Goal: Obtain resource: Download file/media

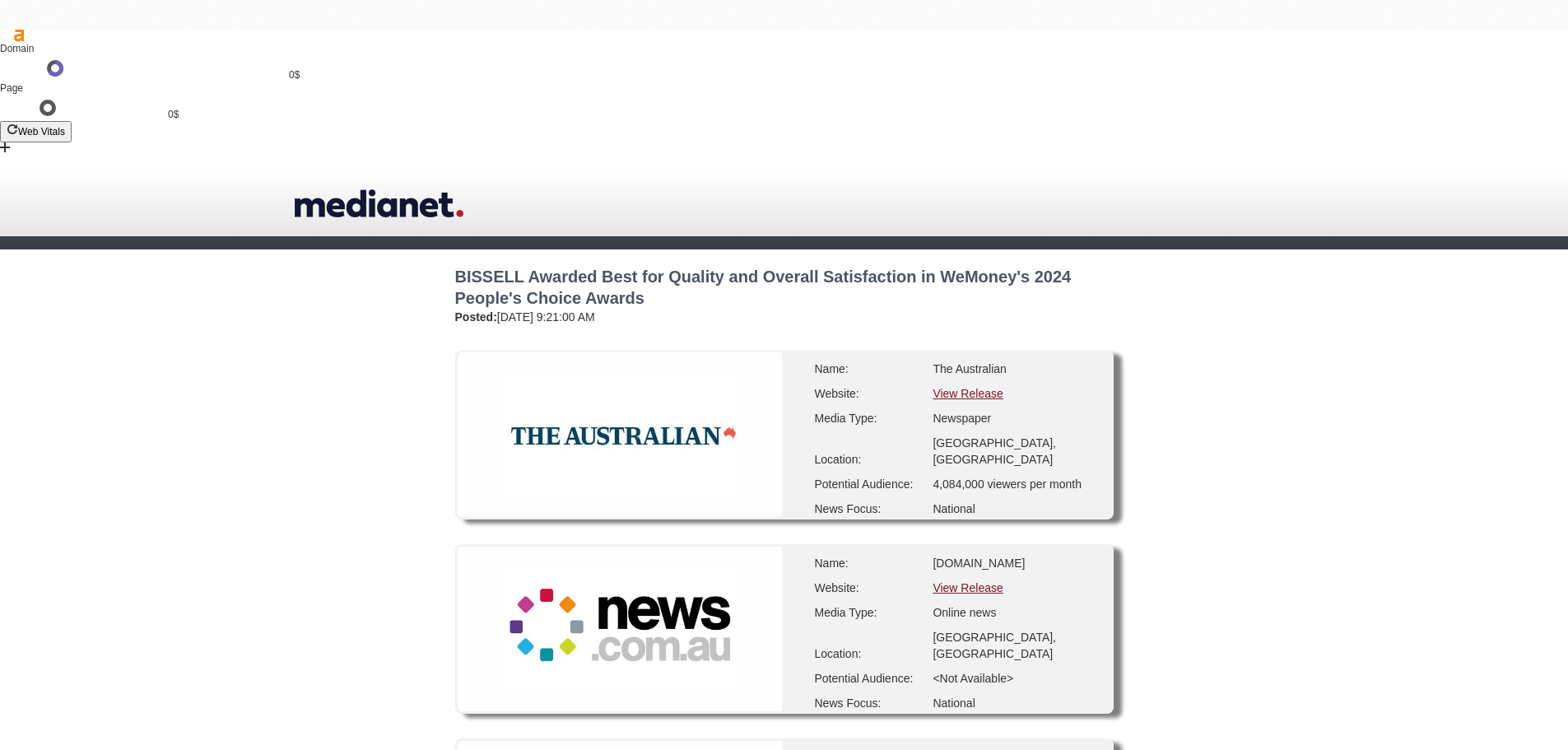
click at [974, 387] on link "View Release" at bounding box center [968, 393] width 70 height 13
click at [984, 581] on link "View Release" at bounding box center [968, 587] width 70 height 13
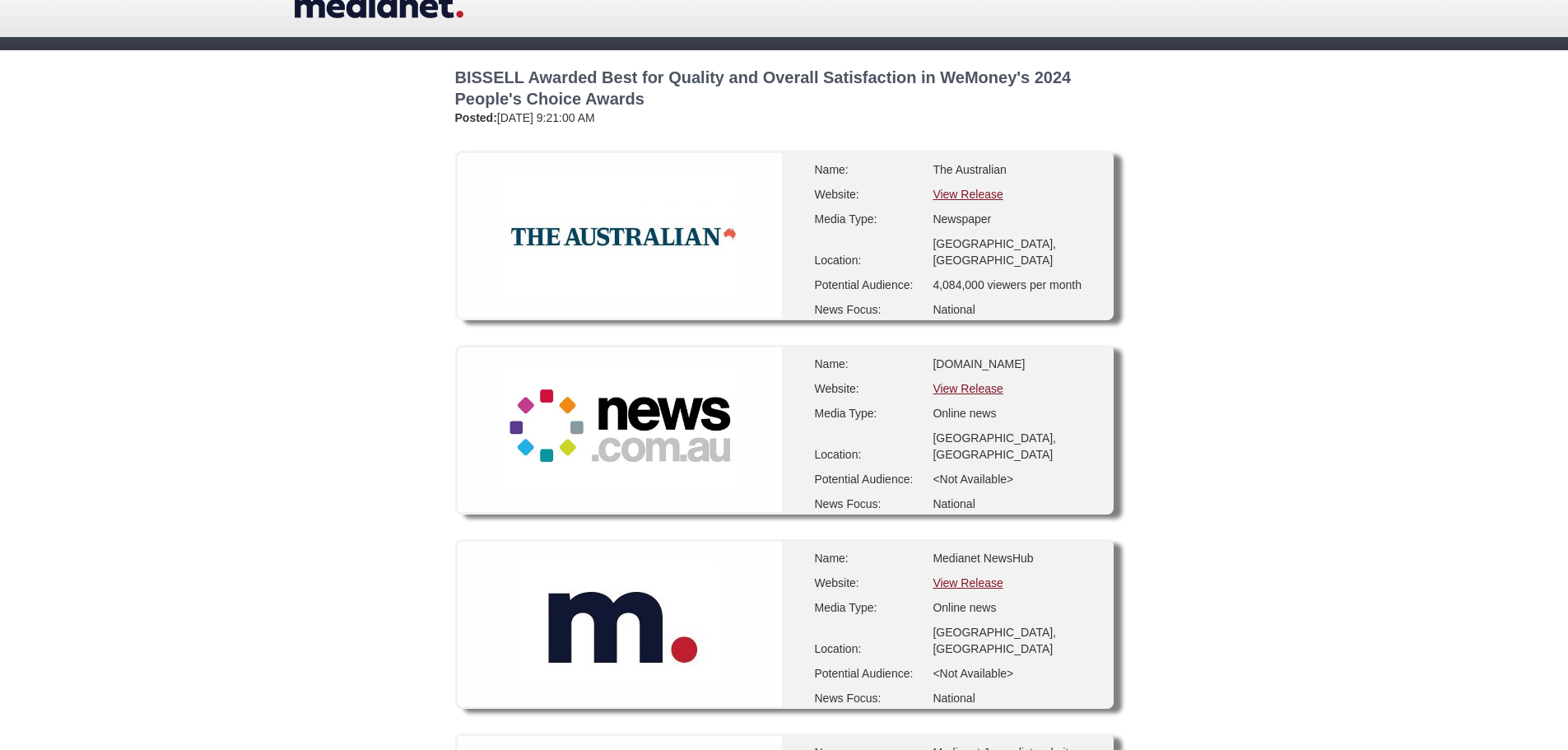
scroll to position [274, 0]
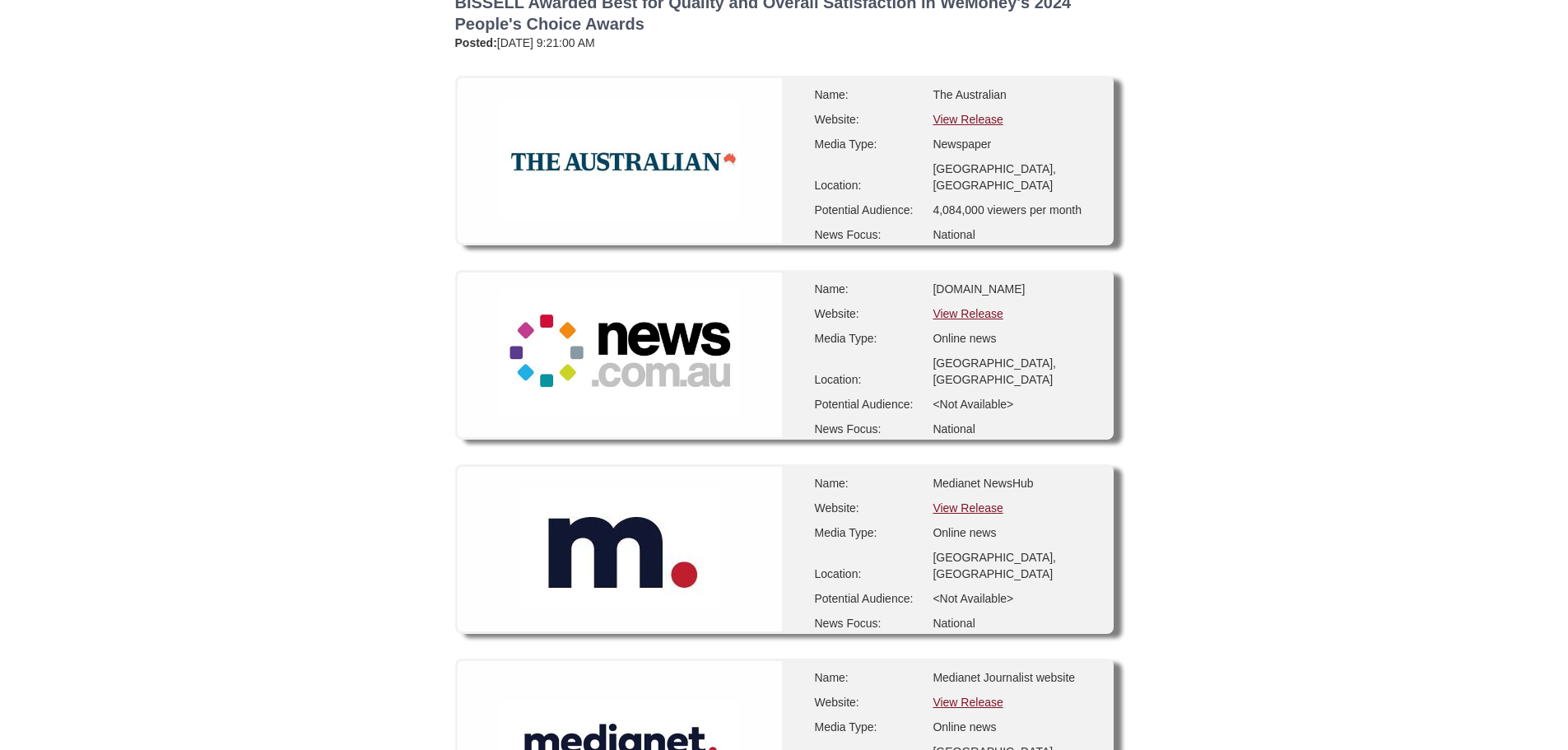
click at [987, 695] on link "View Release" at bounding box center [968, 701] width 70 height 13
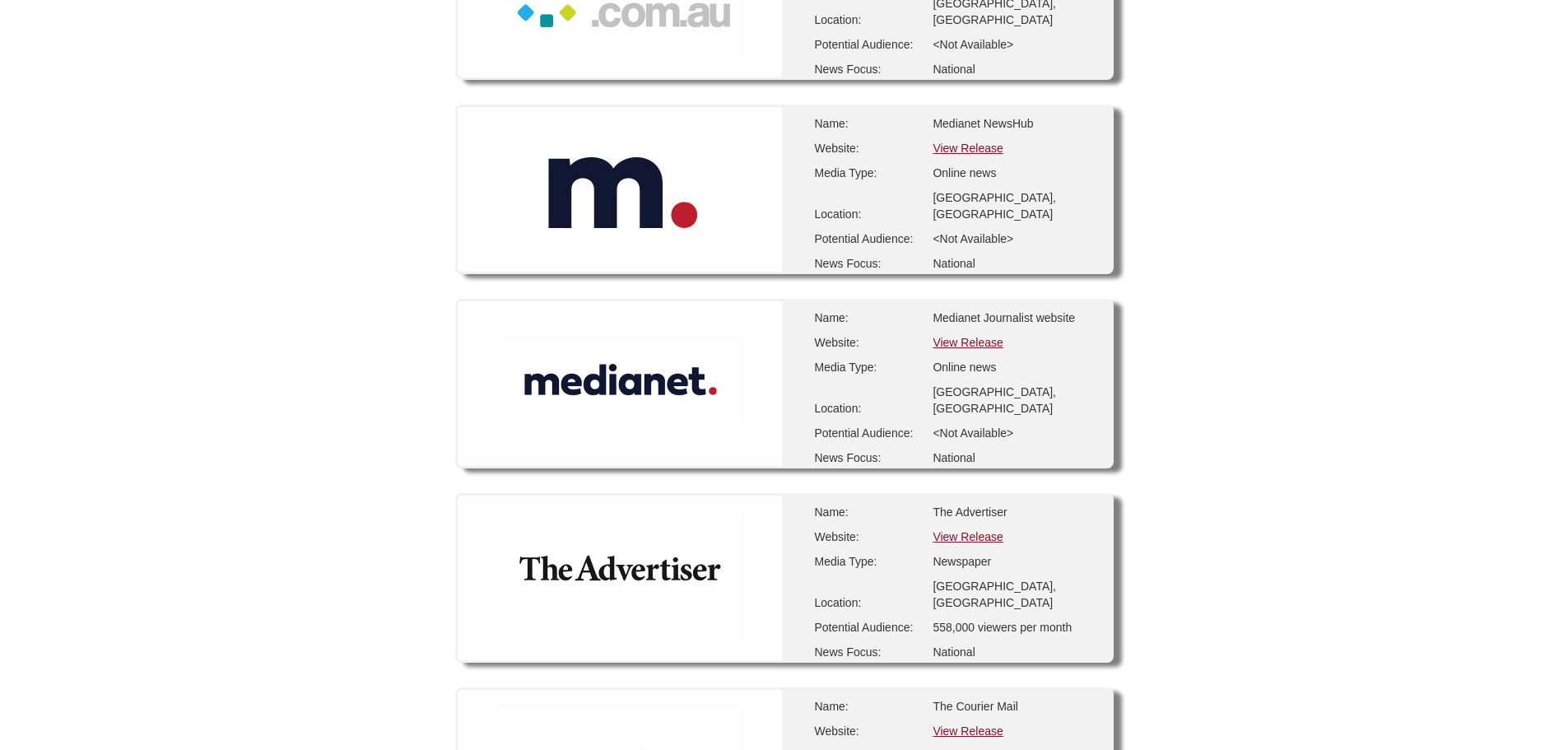
scroll to position [658, 0]
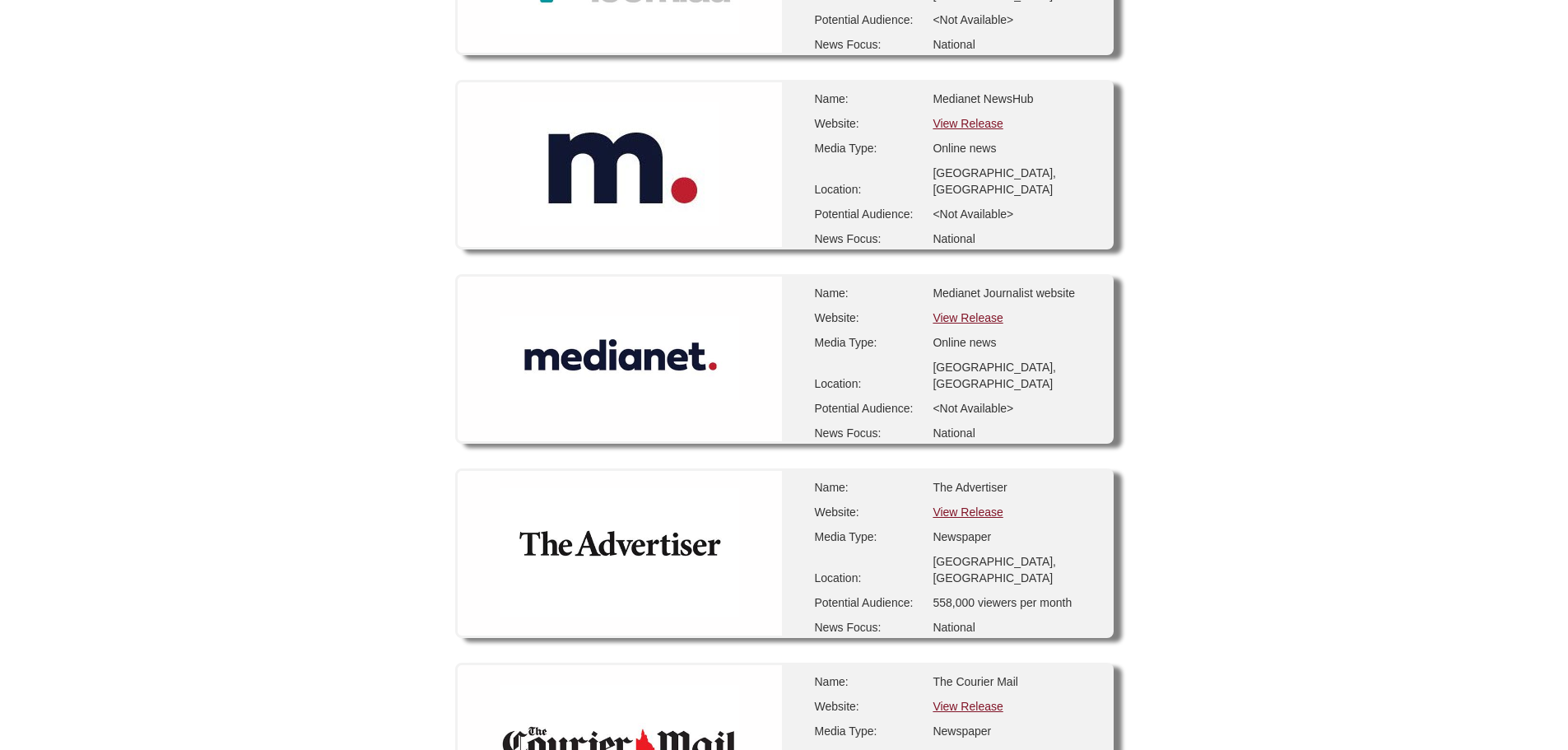
click at [971, 506] on link "View Release" at bounding box center [968, 512] width 70 height 13
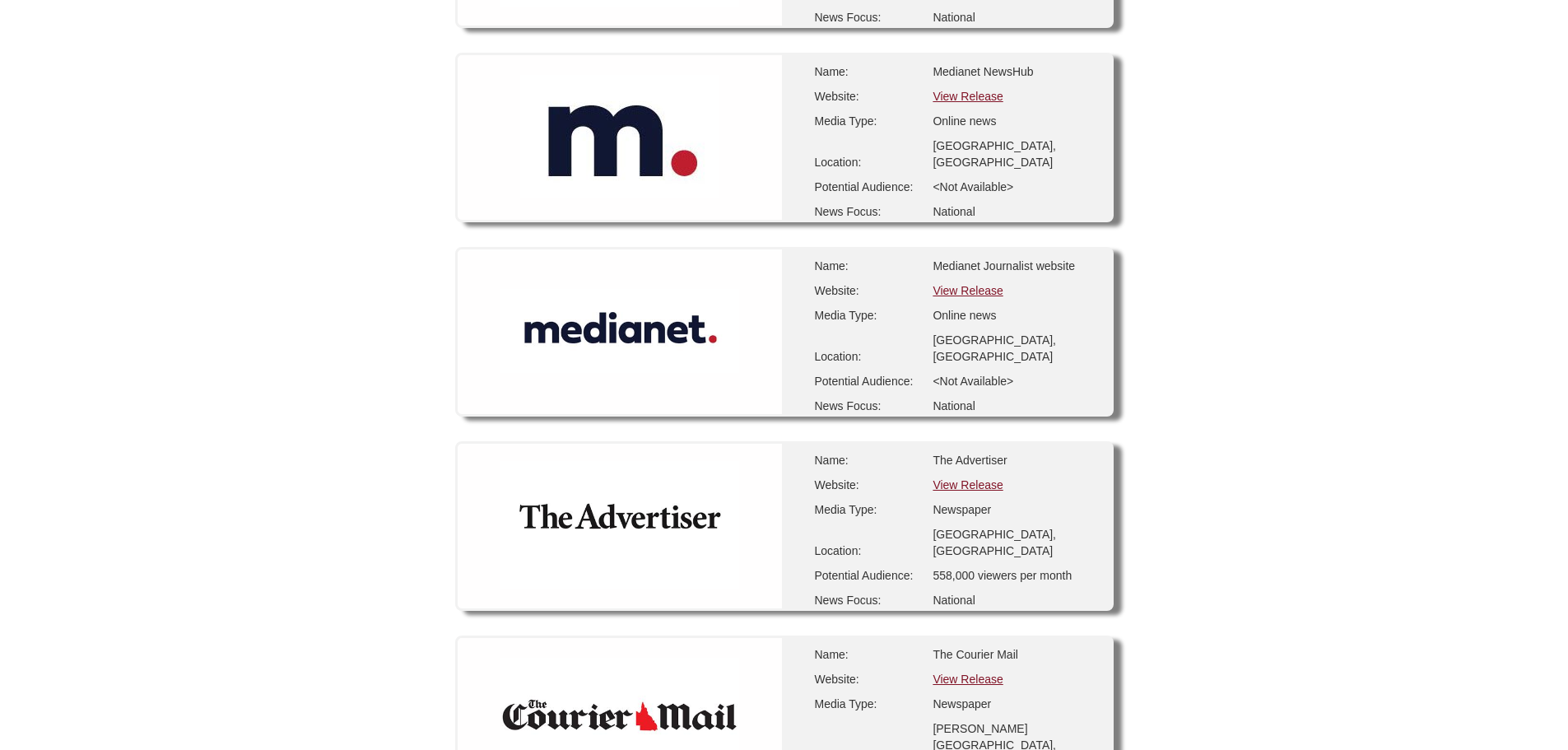
drag, startPoint x: 973, startPoint y: 535, endPoint x: 974, endPoint y: 544, distance: 9.1
click at [972, 673] on link "View Release" at bounding box center [968, 679] width 70 height 13
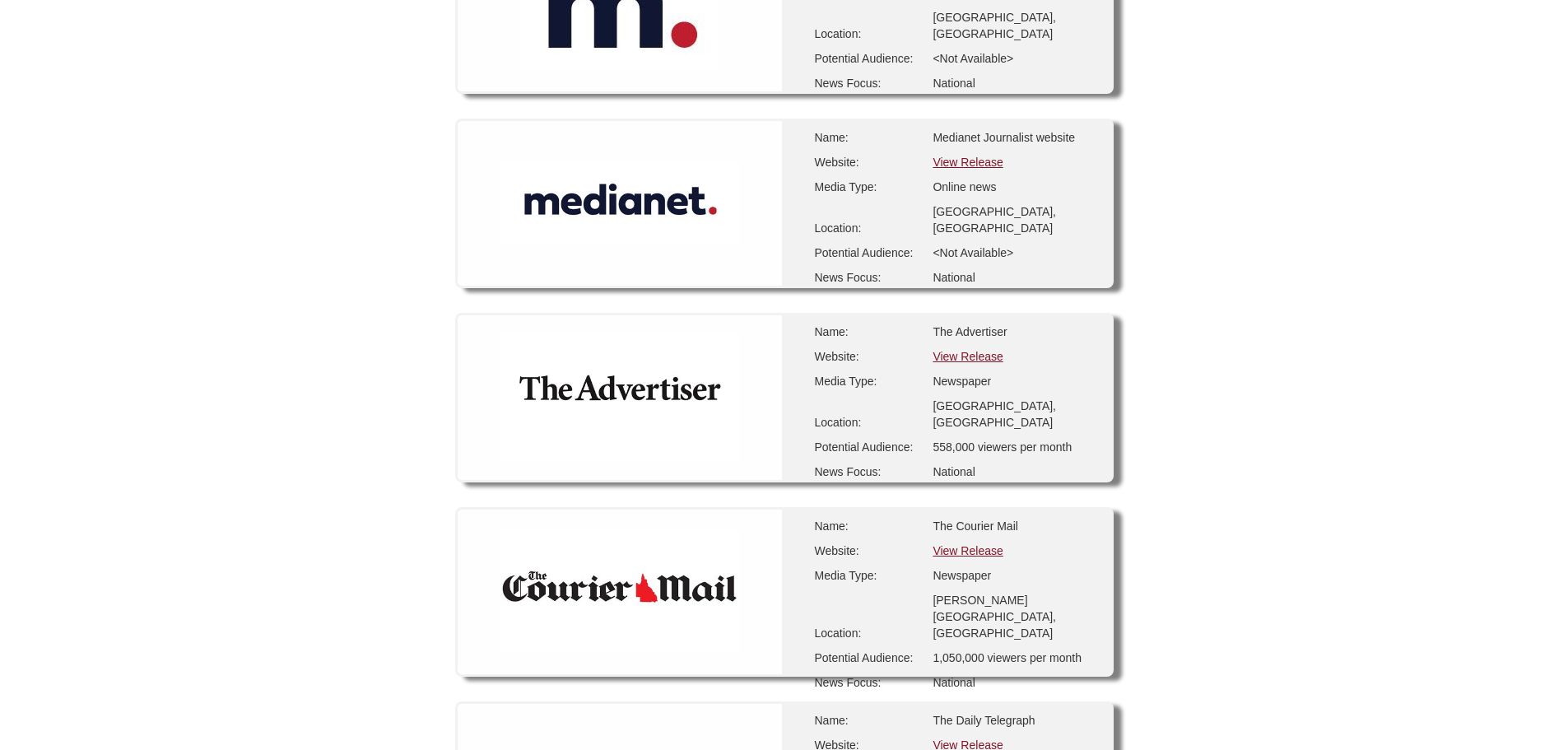
scroll to position [878, 0]
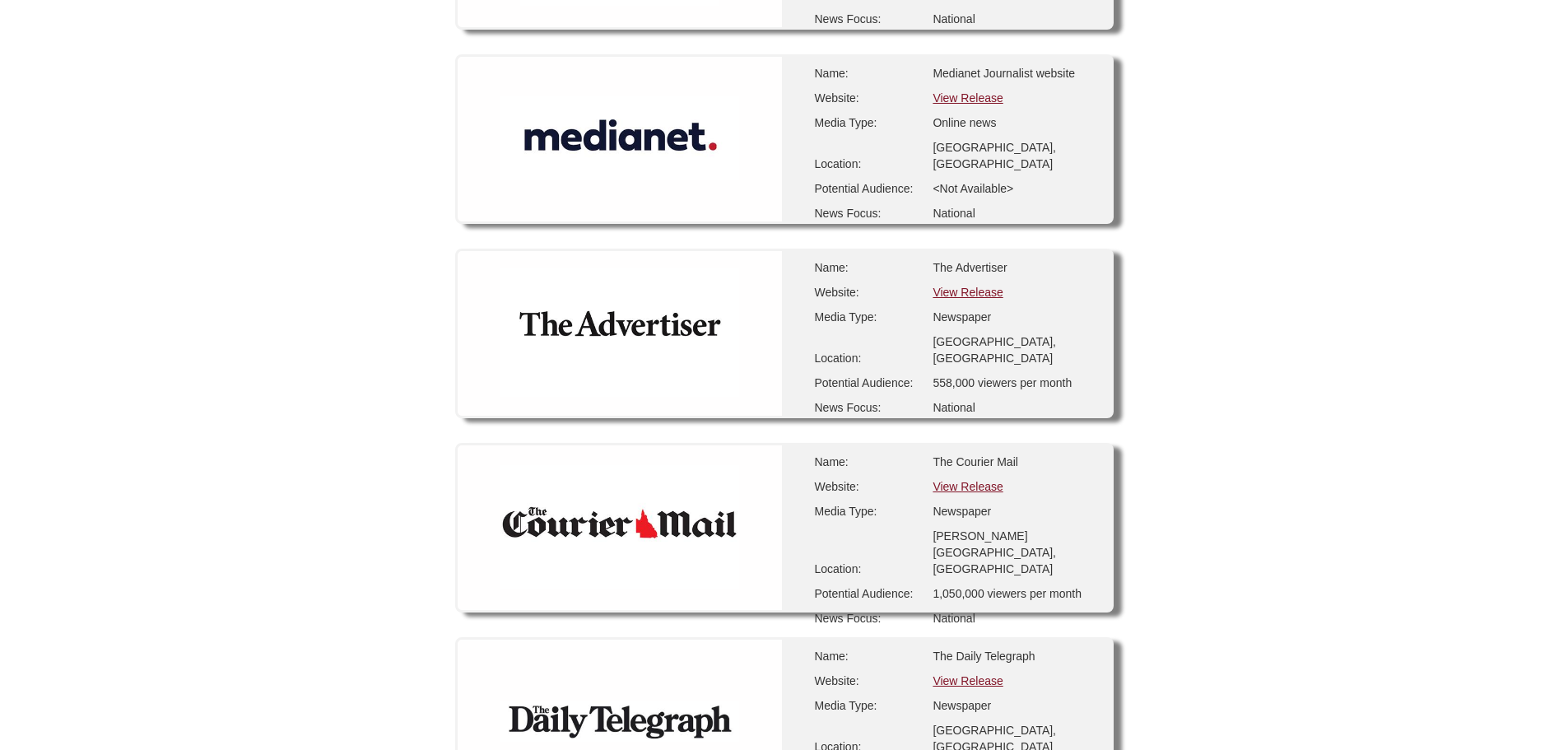
click at [974, 674] on link "View Release" at bounding box center [968, 680] width 70 height 13
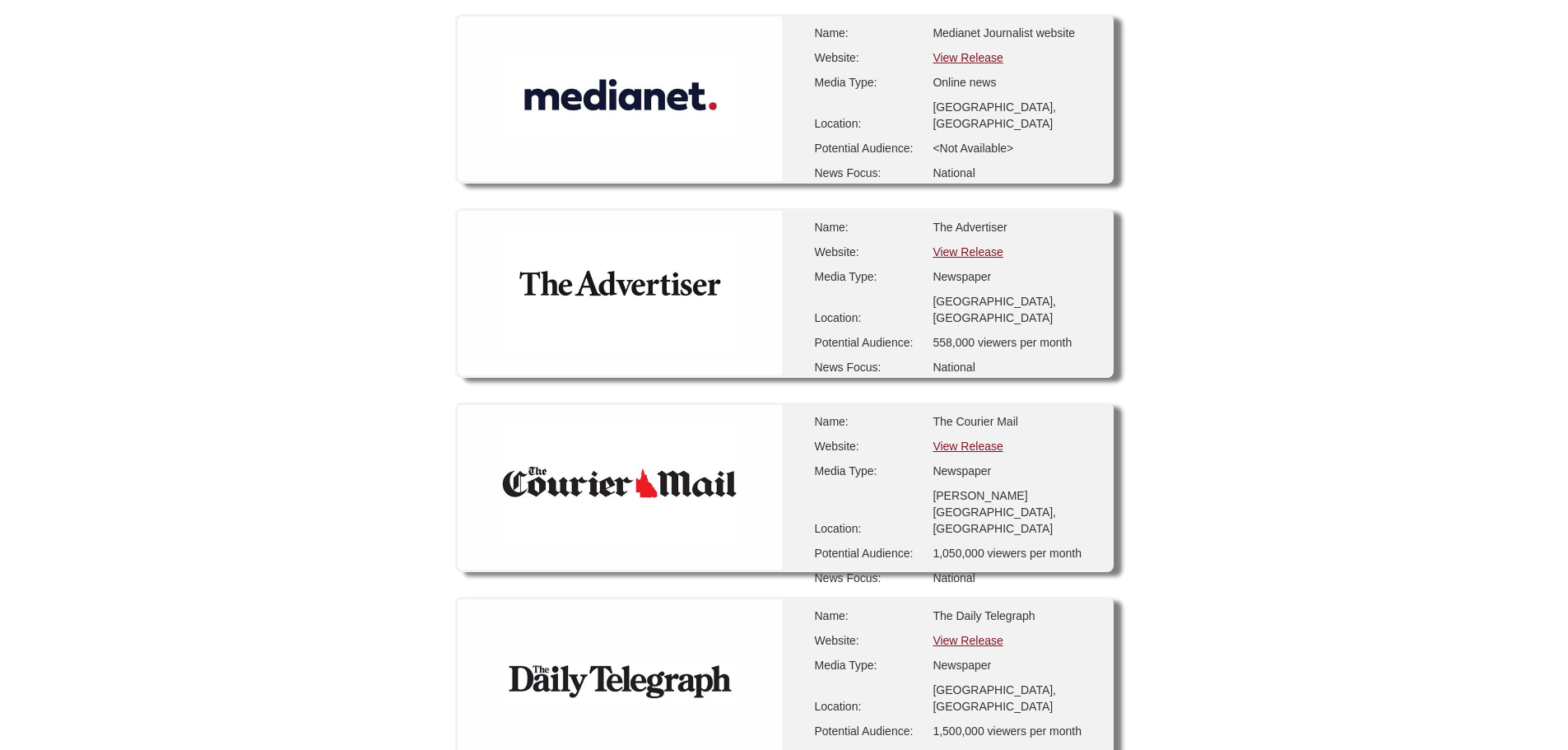
scroll to position [1070, 0]
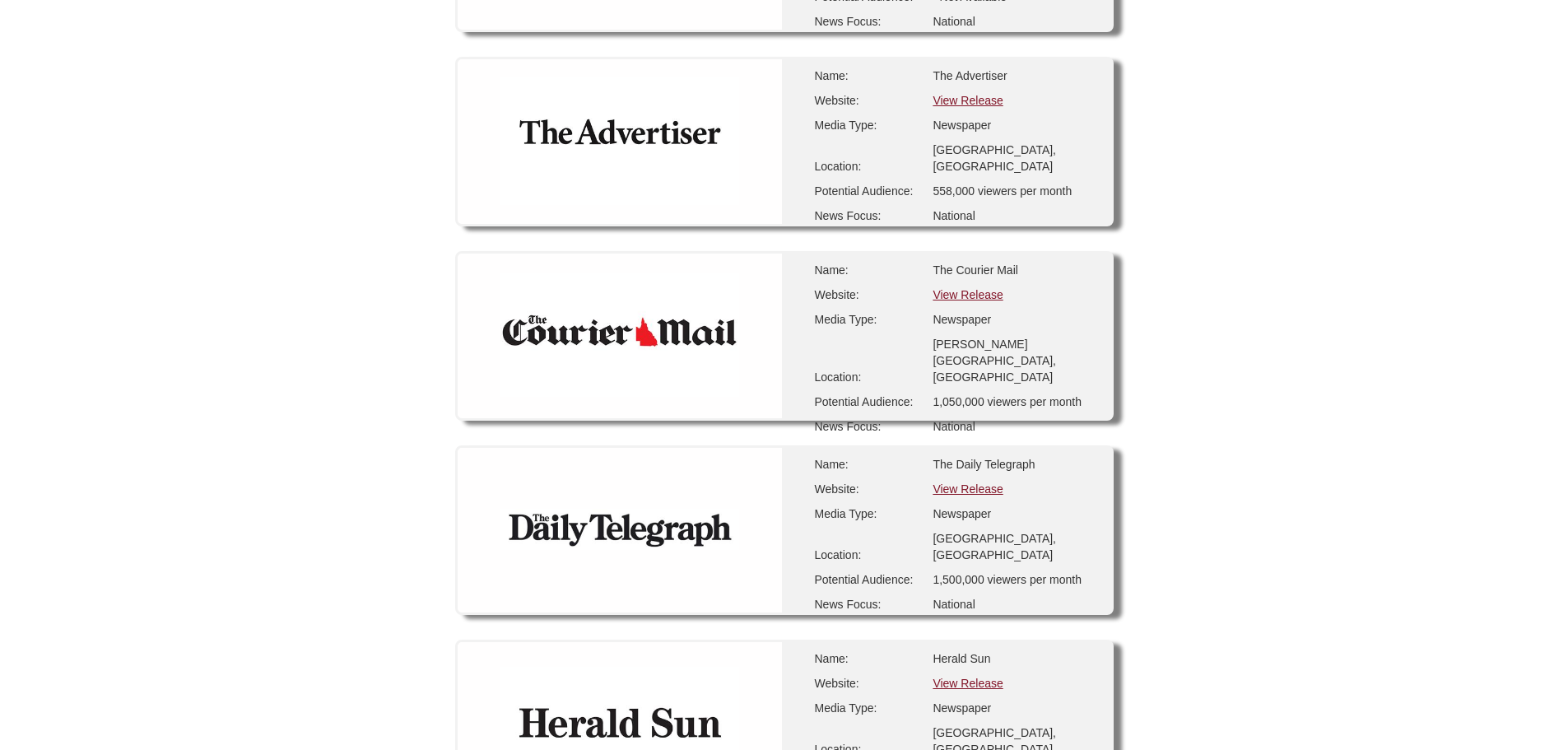
click at [962, 677] on link "View Release" at bounding box center [968, 683] width 70 height 13
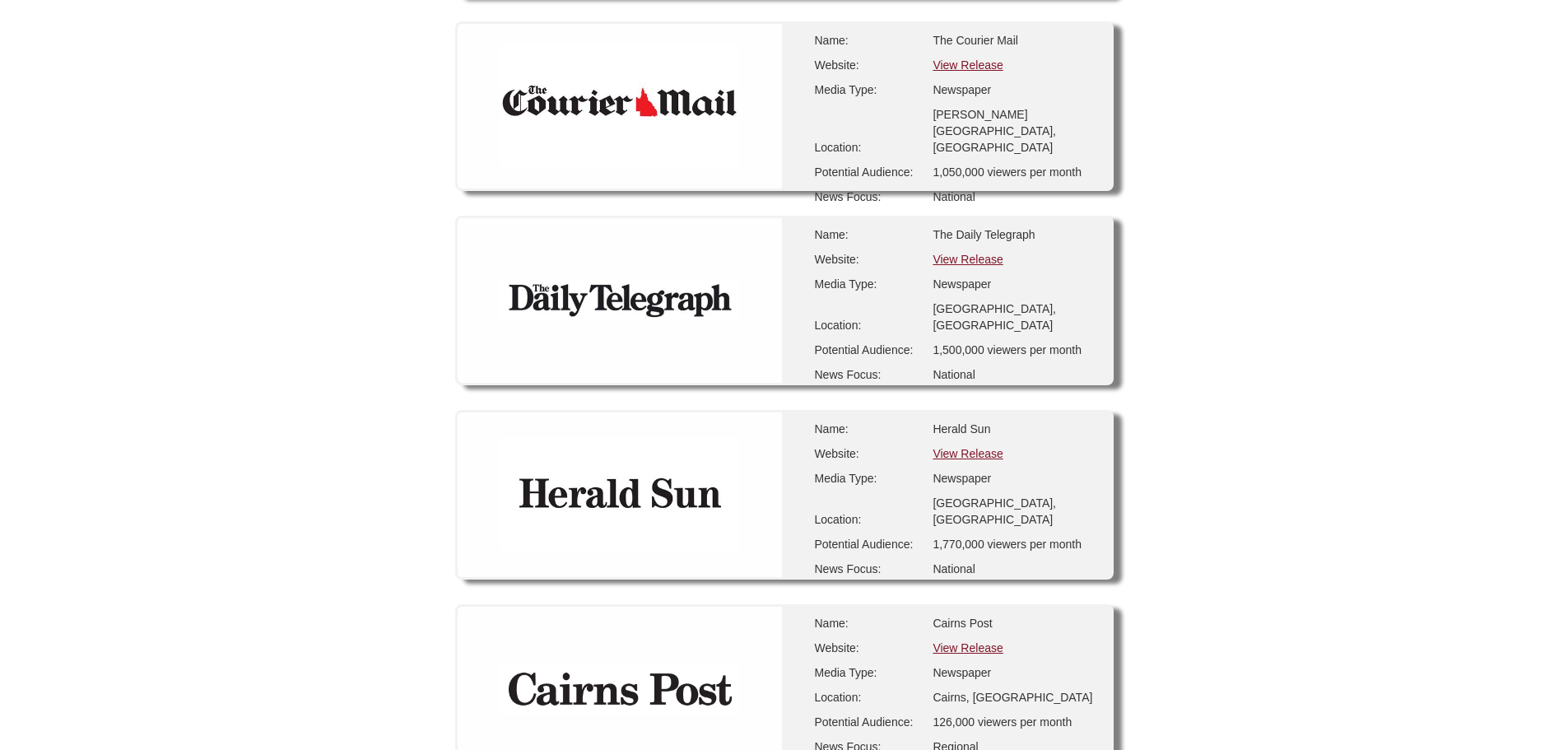
scroll to position [1317, 0]
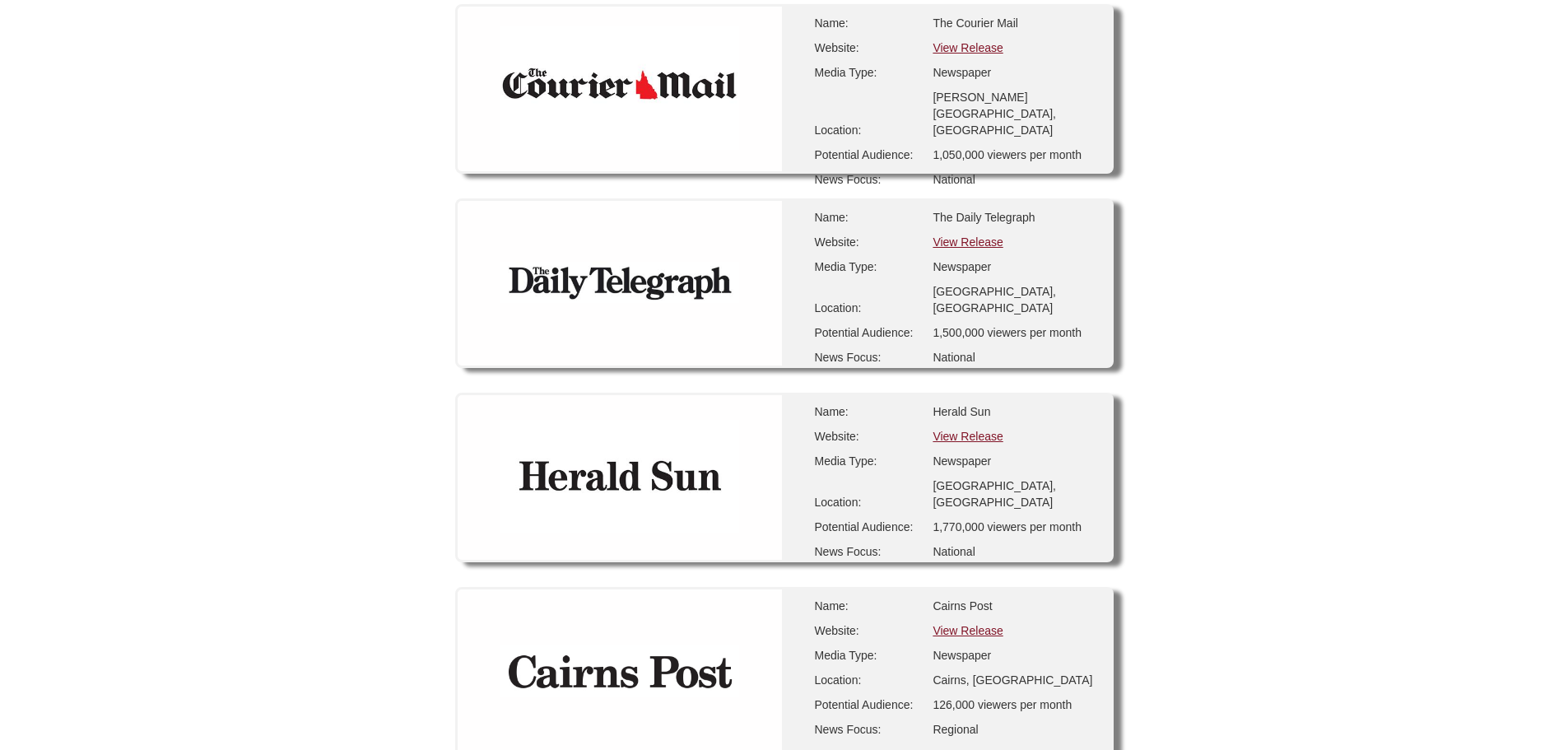
click at [957, 624] on link "View Release" at bounding box center [968, 630] width 70 height 13
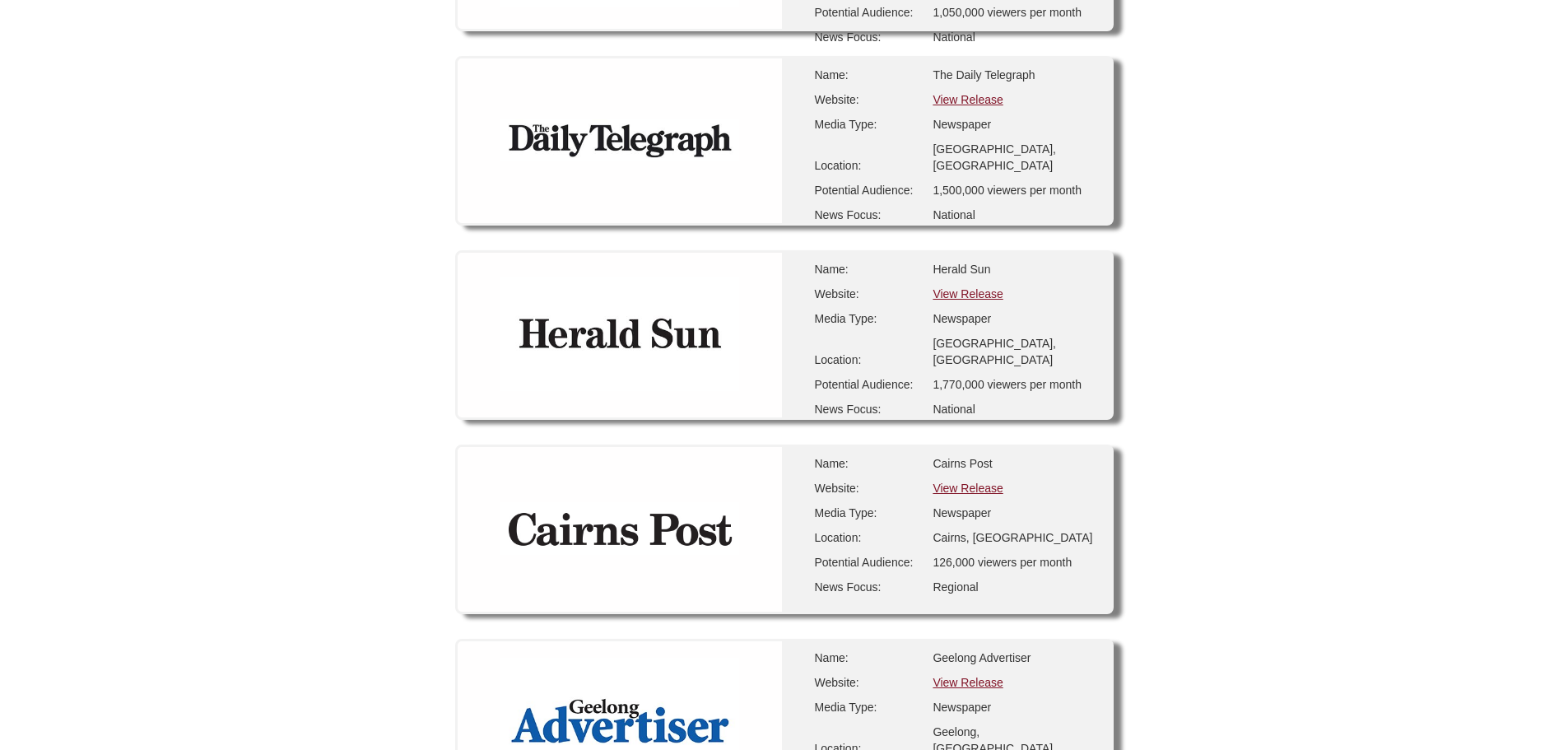
scroll to position [1481, 0]
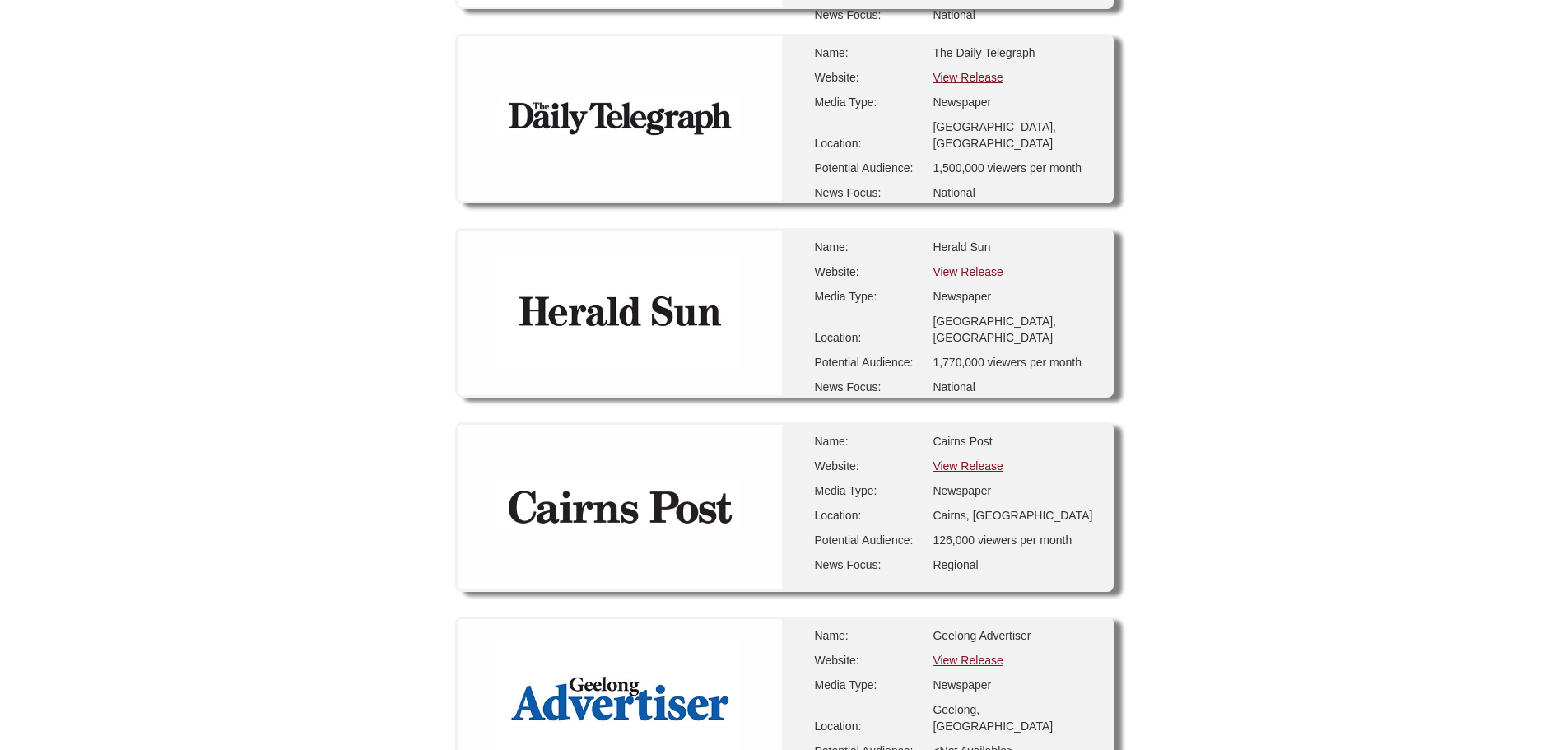
click at [966, 653] on link "View Release" at bounding box center [968, 659] width 70 height 13
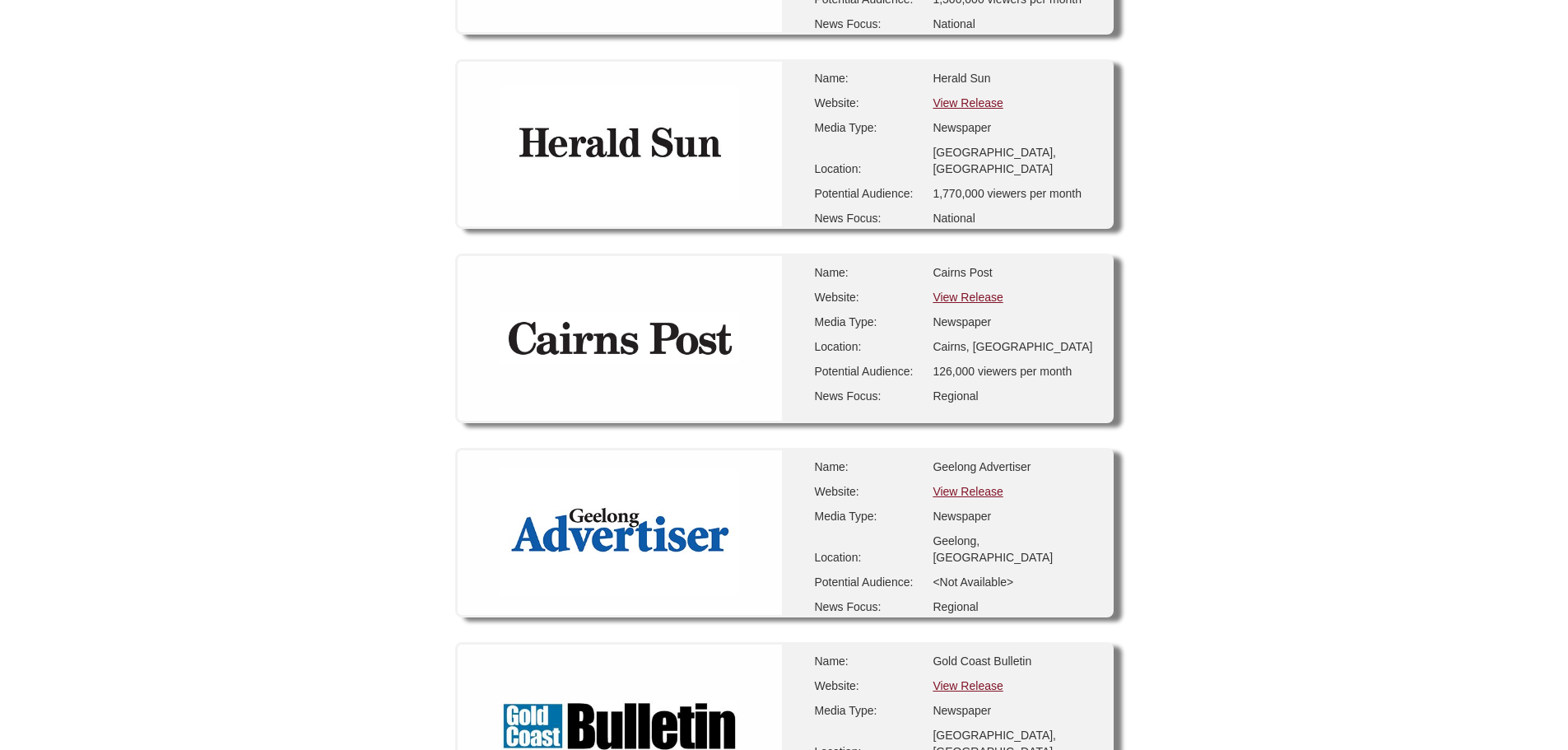
scroll to position [1674, 0]
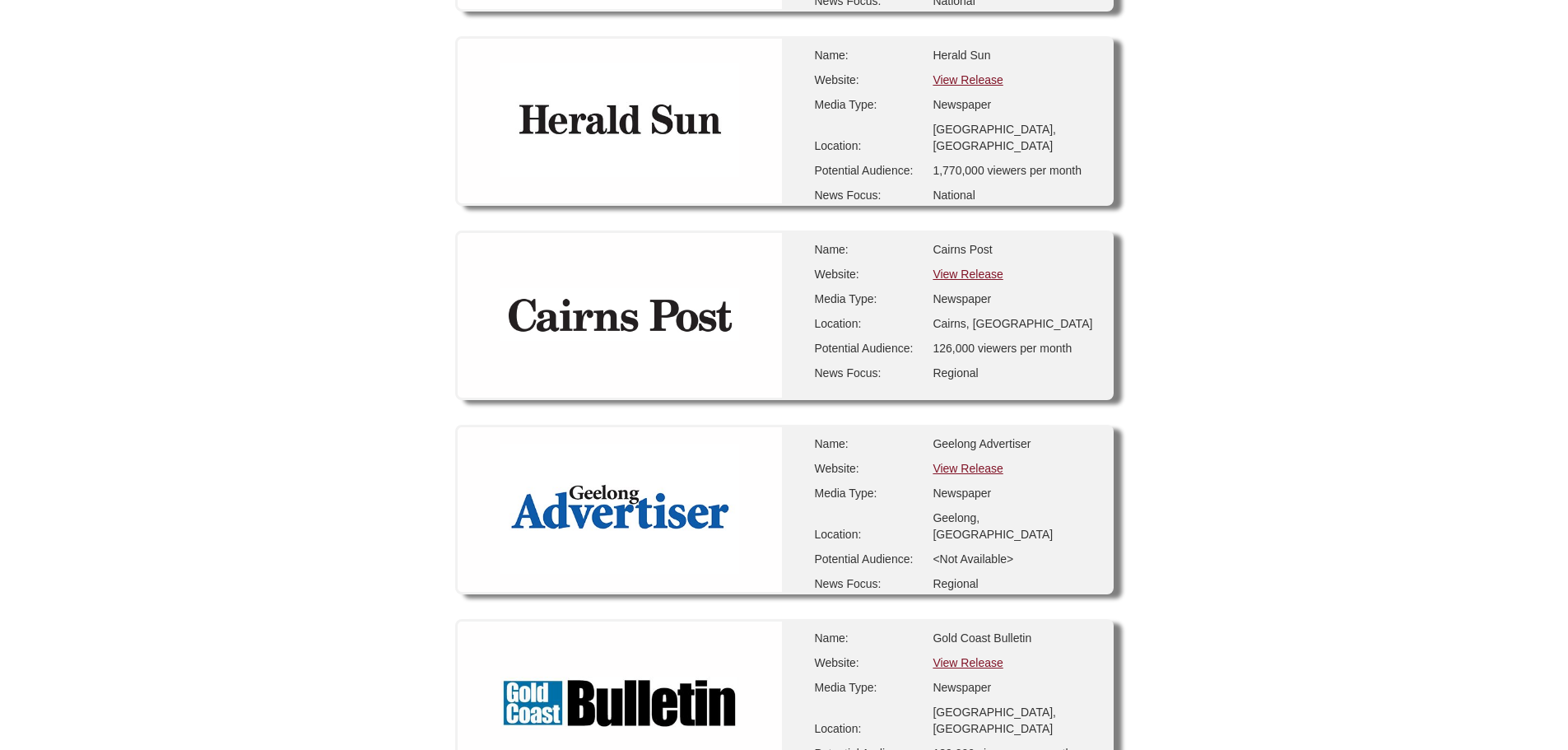
click at [976, 656] on link "View Release" at bounding box center [968, 662] width 70 height 13
click at [973, 656] on link "View Release" at bounding box center [968, 662] width 70 height 13
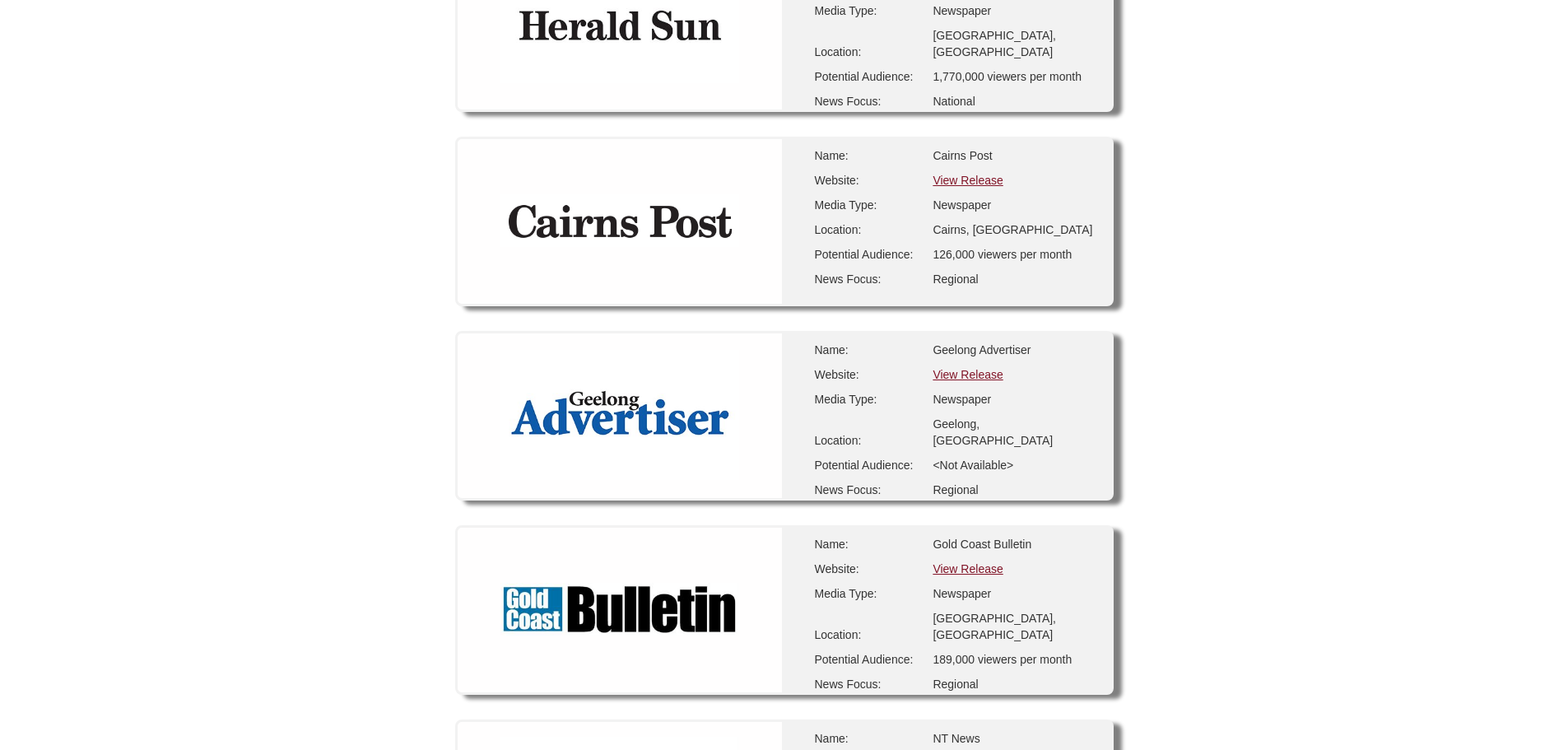
scroll to position [1838, 0]
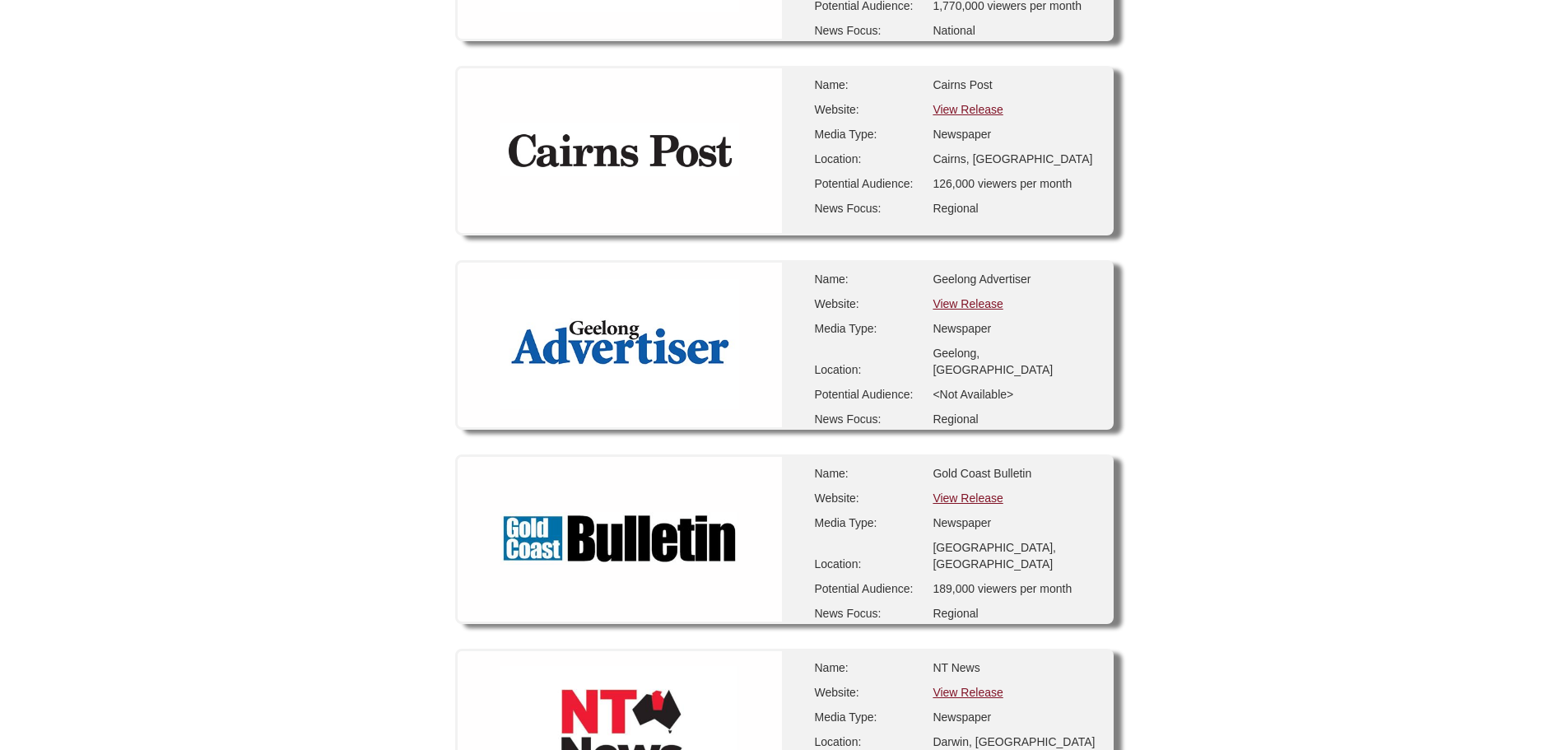
click at [965, 686] on link "View Release" at bounding box center [968, 691] width 70 height 13
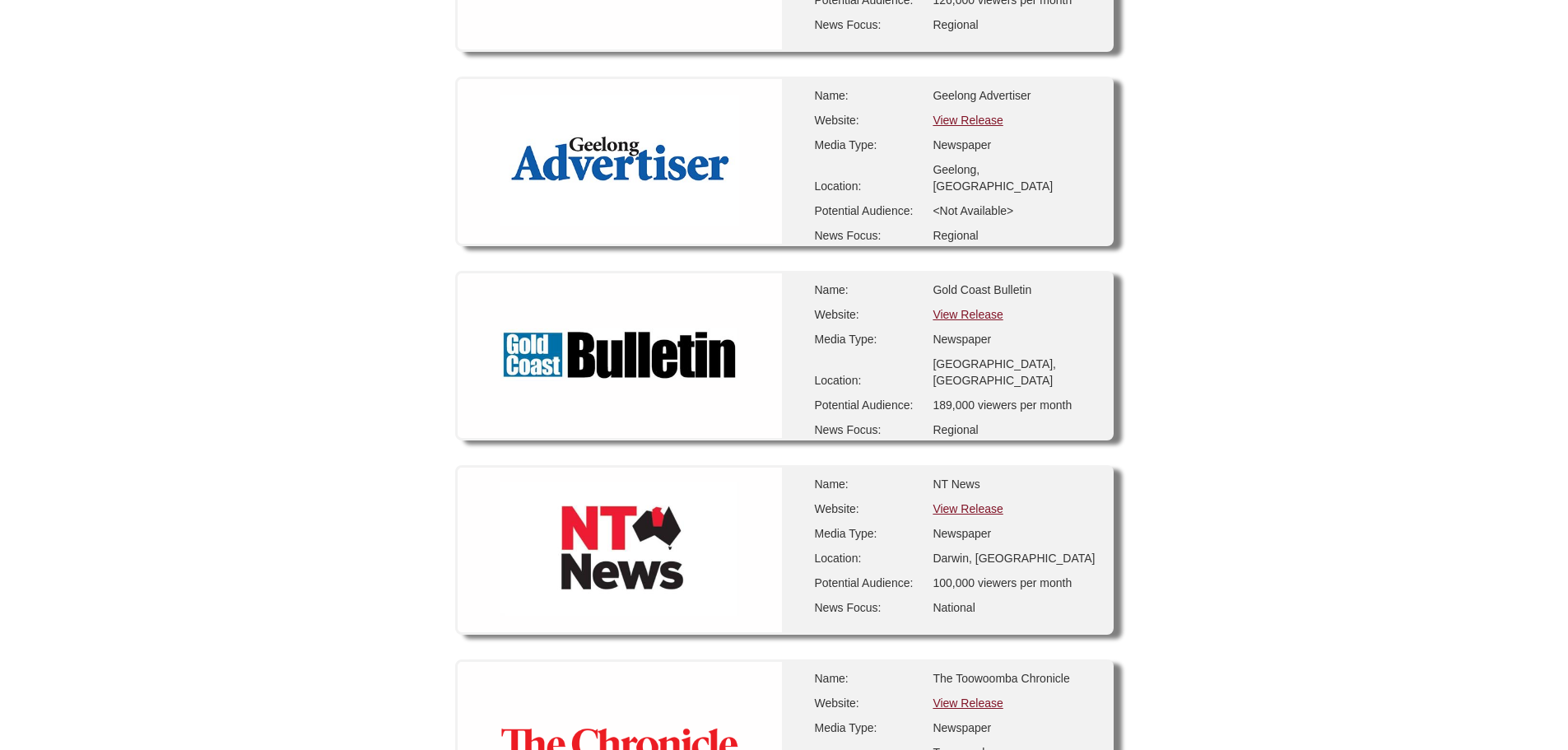
scroll to position [2085, 0]
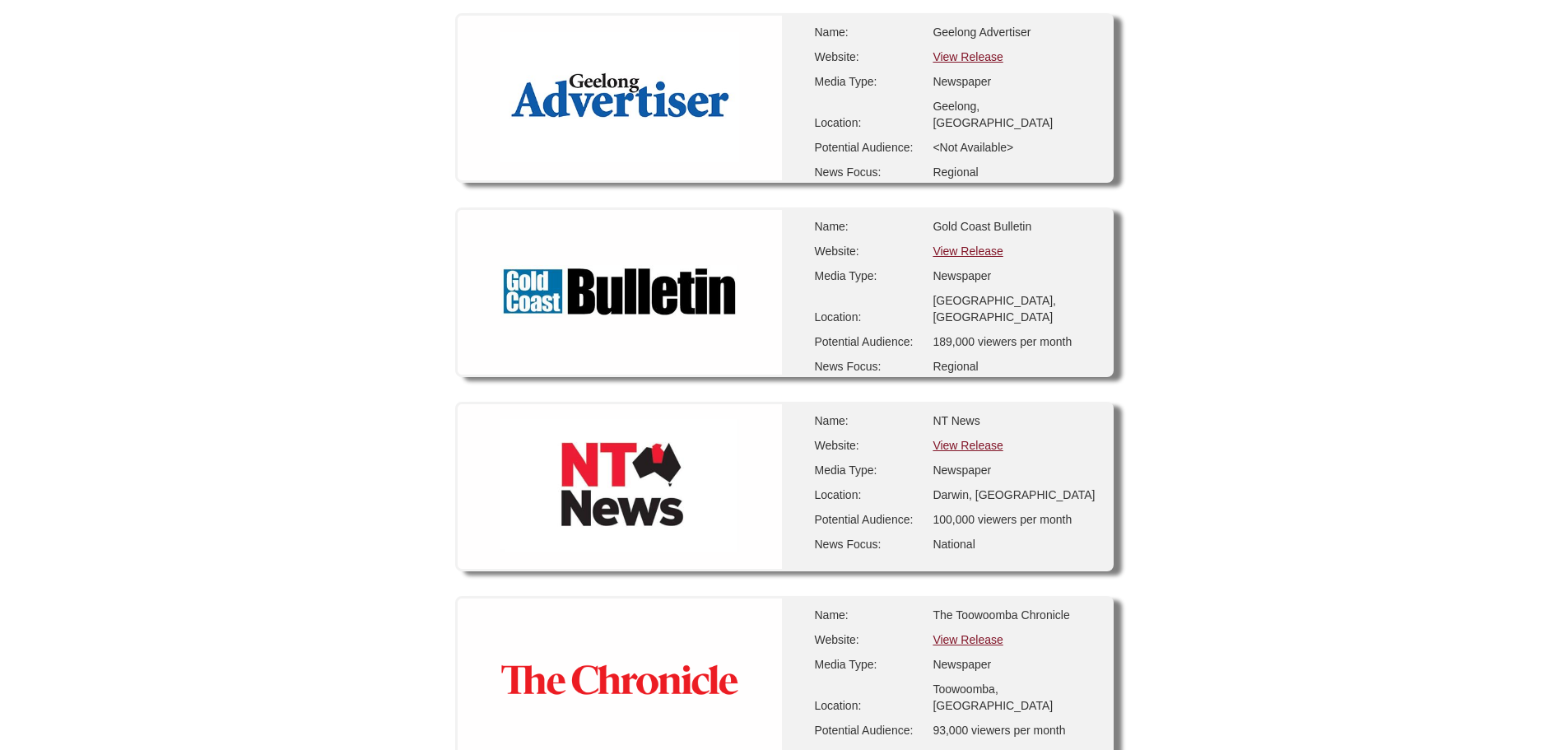
click at [959, 633] on link "View Release" at bounding box center [968, 639] width 70 height 13
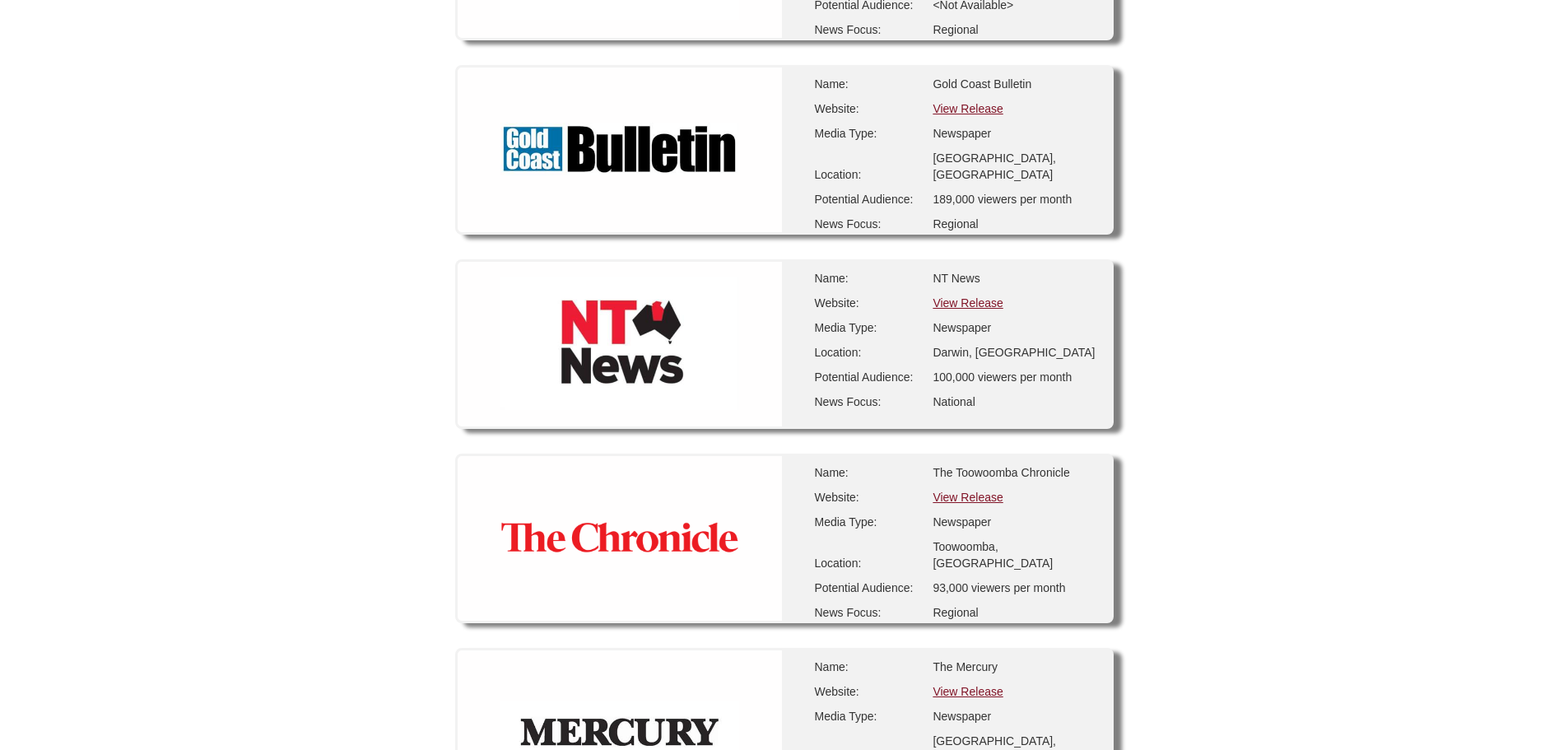
scroll to position [2250, 0]
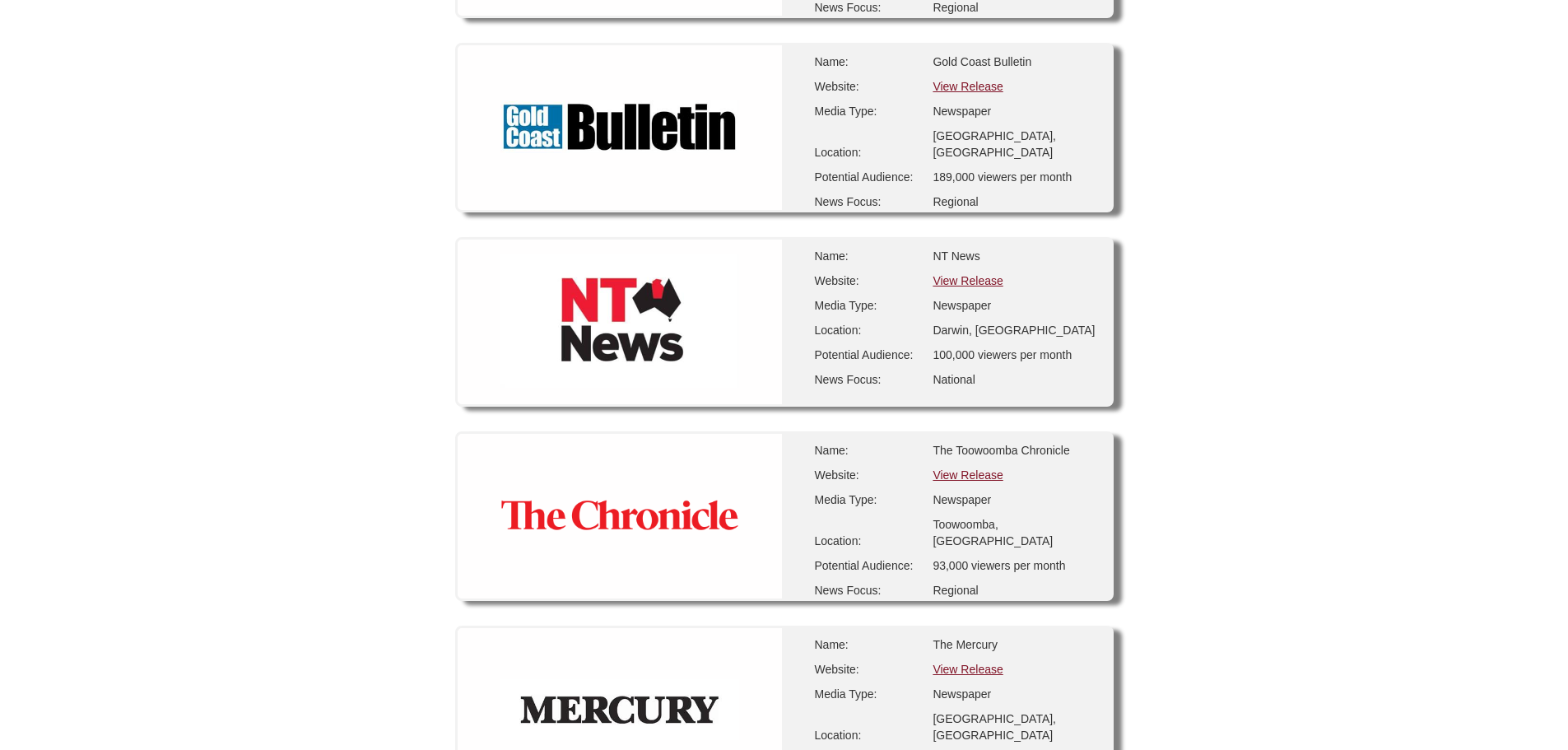
click at [976, 663] on link "View Release" at bounding box center [968, 669] width 70 height 13
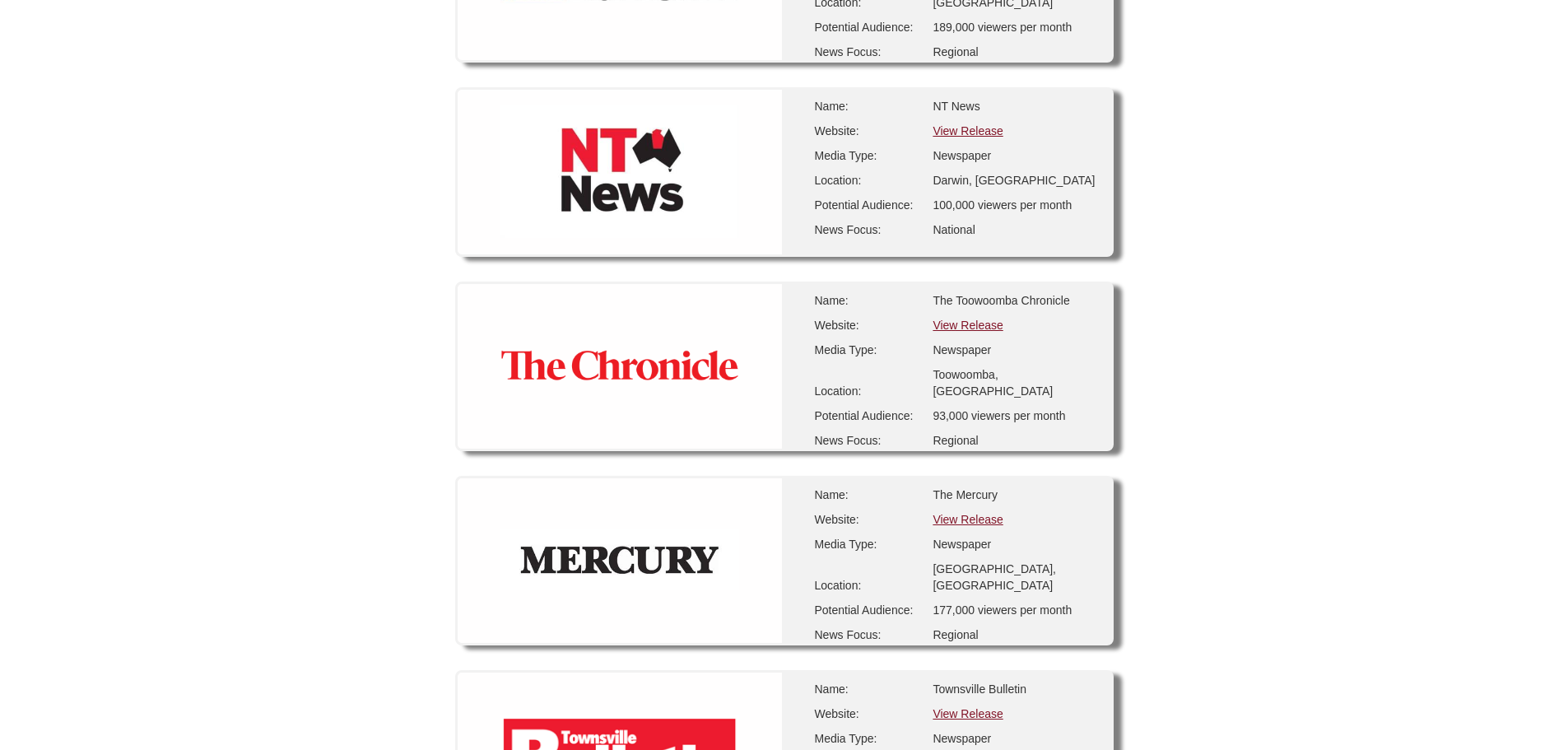
scroll to position [2442, 0]
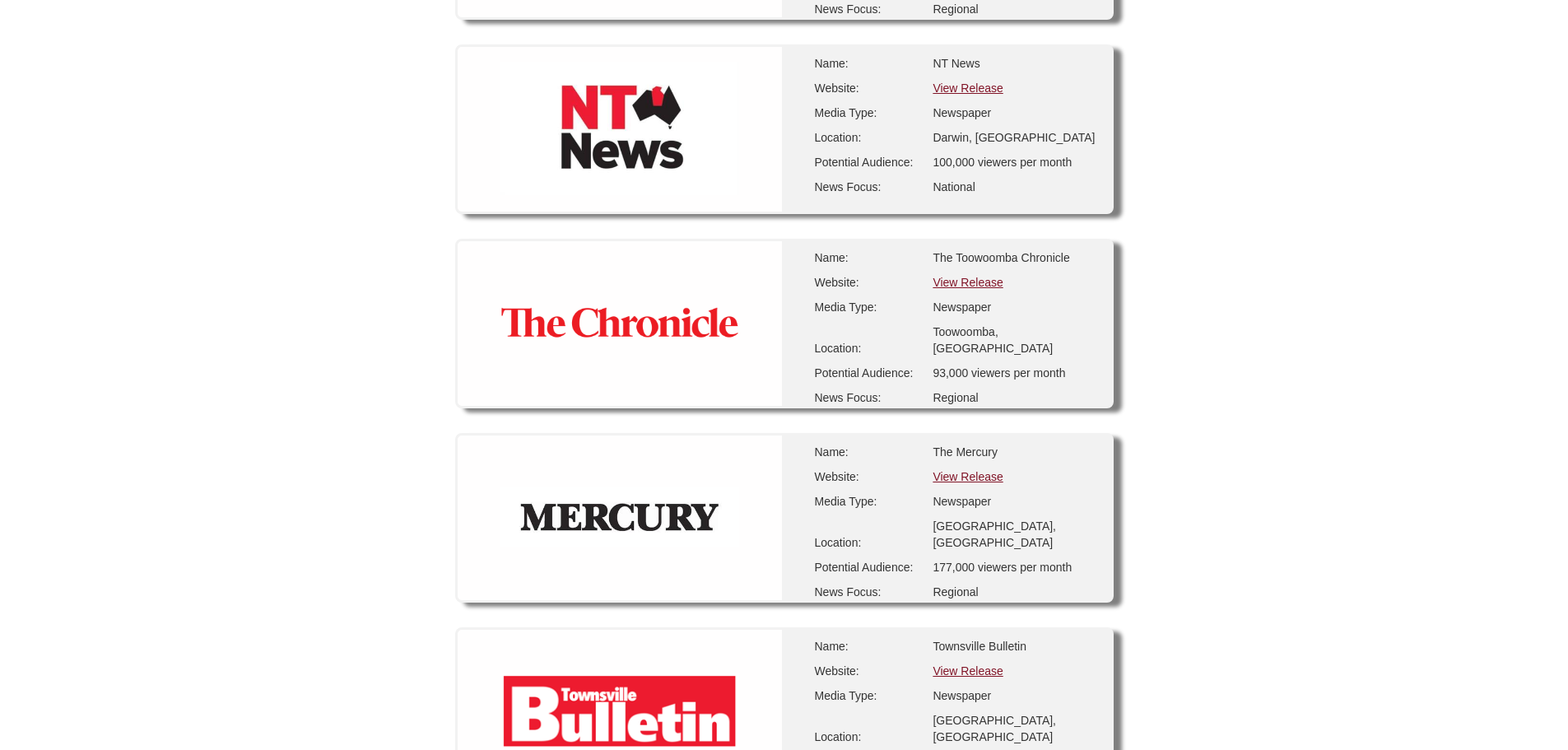
click at [982, 664] on link "View Release" at bounding box center [968, 670] width 70 height 13
